Goal: Information Seeking & Learning: Learn about a topic

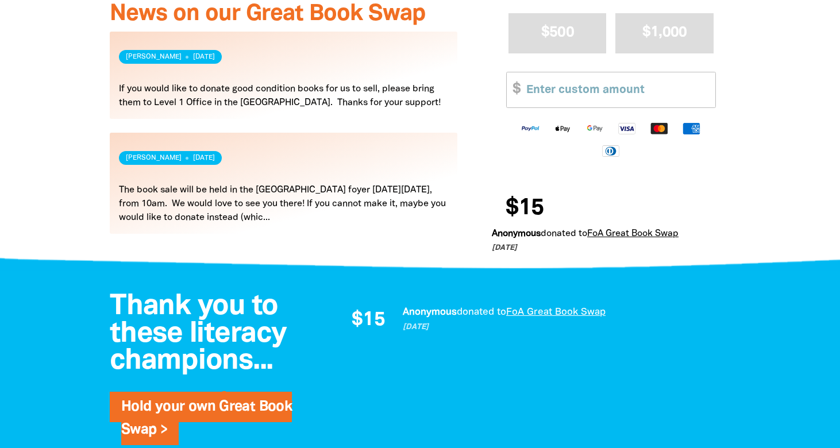
scroll to position [593, 0]
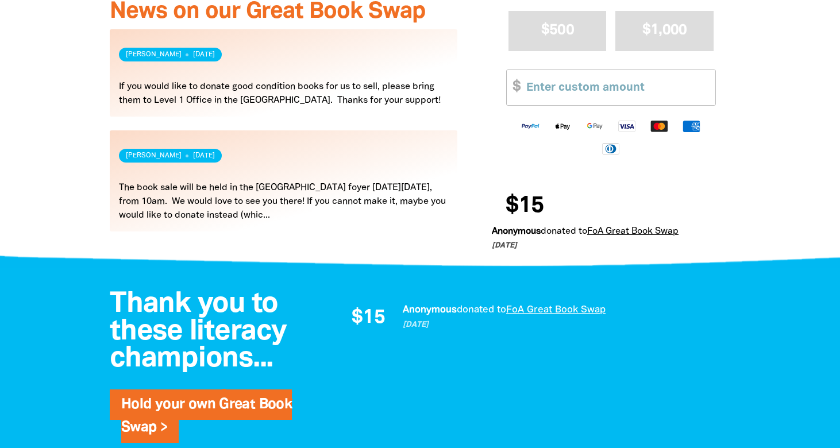
click at [303, 214] on link "Read more" at bounding box center [284, 180] width 348 height 101
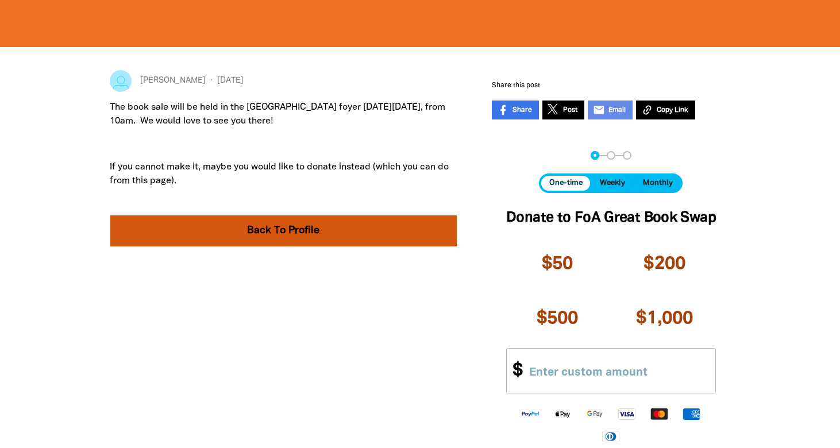
scroll to position [184, 0]
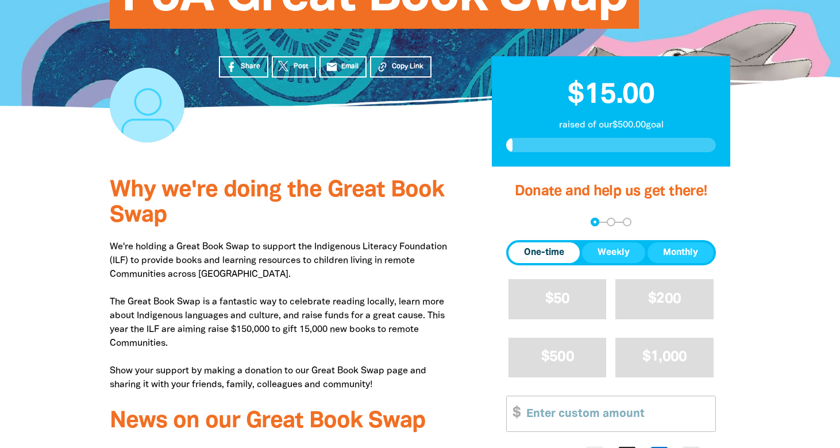
scroll to position [593, 0]
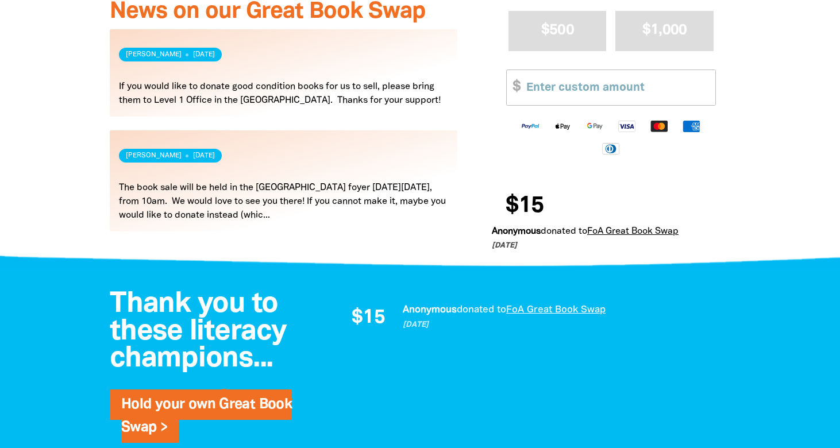
click at [252, 88] on link "Read more" at bounding box center [284, 72] width 348 height 87
